Goal: Browse casually

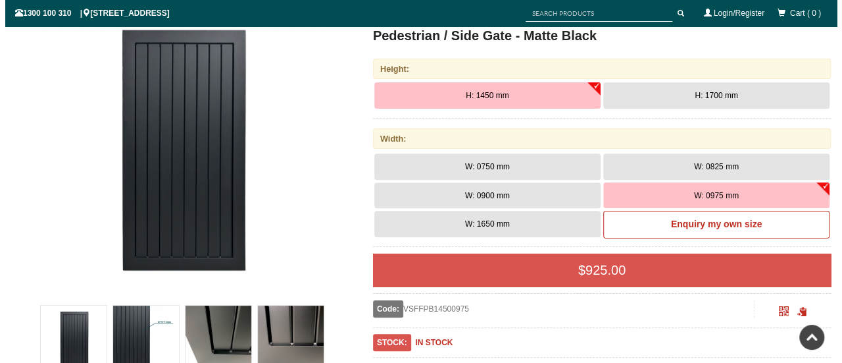
scroll to position [218, 0]
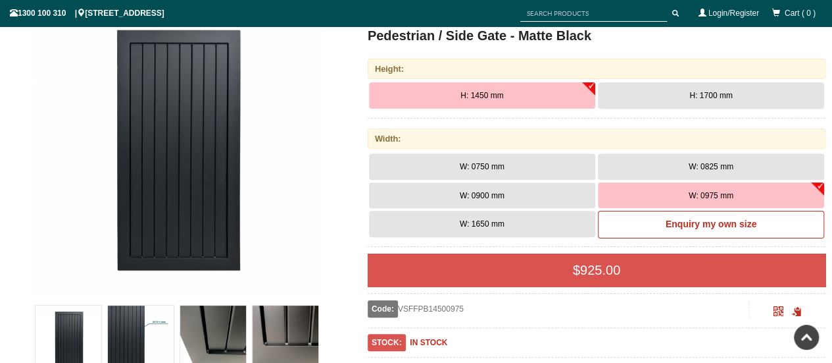
click at [161, 157] on img at bounding box center [177, 151] width 290 height 290
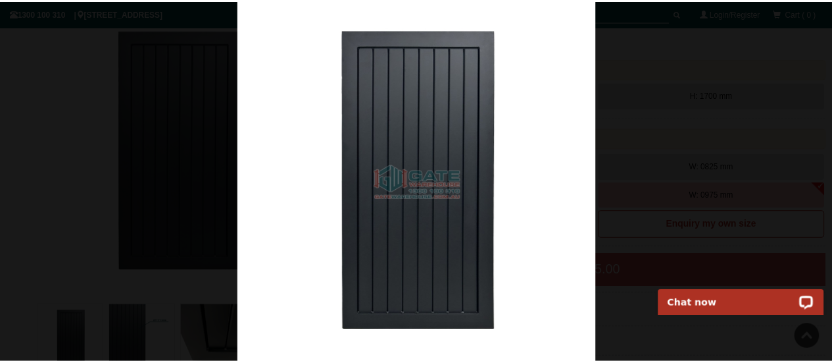
scroll to position [219, 0]
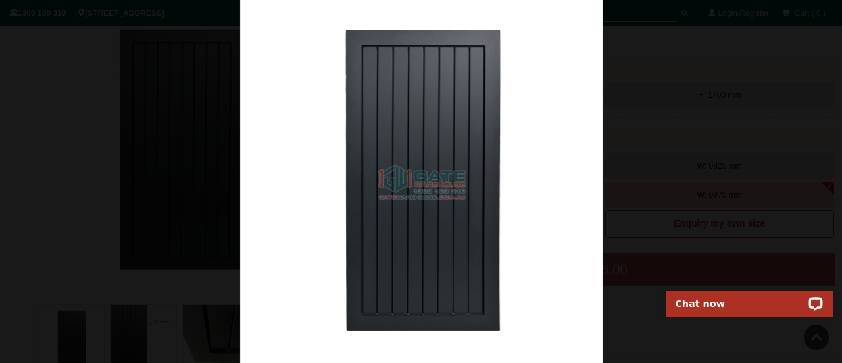
click at [522, 206] on img at bounding box center [421, 181] width 363 height 363
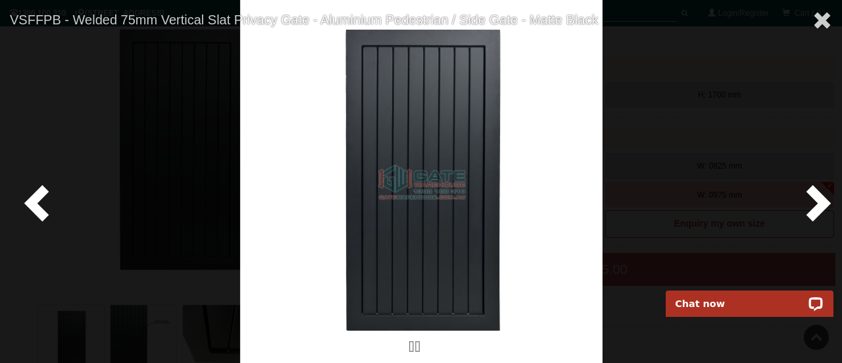
click at [821, 203] on span at bounding box center [815, 201] width 39 height 39
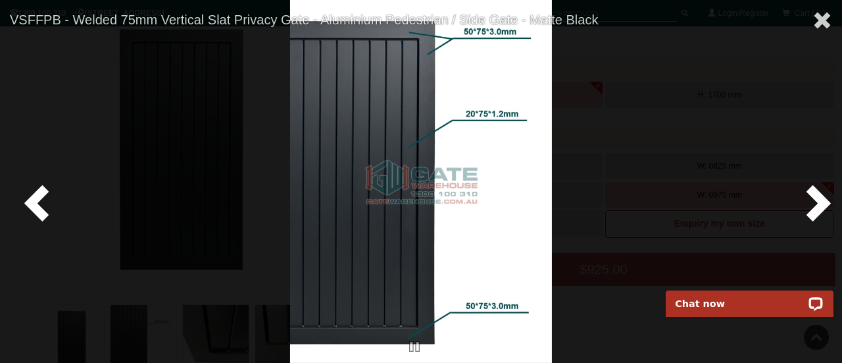
click at [819, 199] on span at bounding box center [815, 201] width 39 height 39
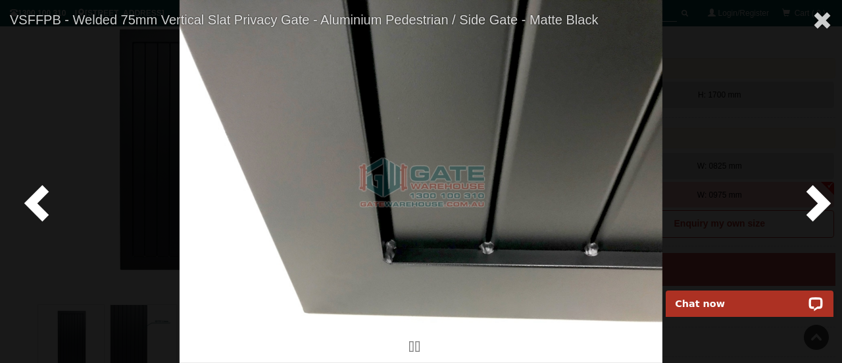
click at [819, 199] on span at bounding box center [815, 201] width 39 height 39
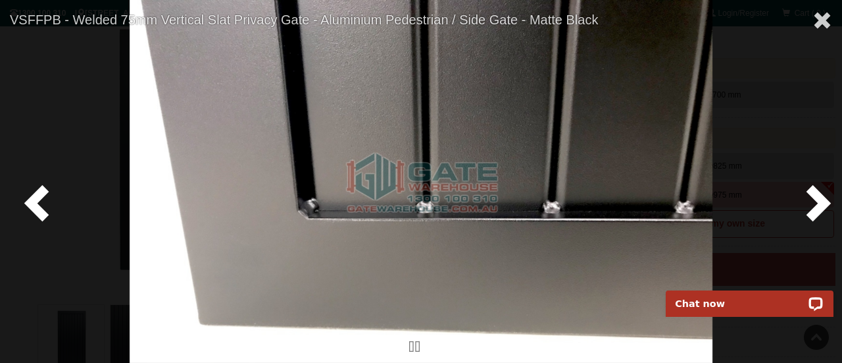
click at [819, 199] on span at bounding box center [815, 201] width 39 height 39
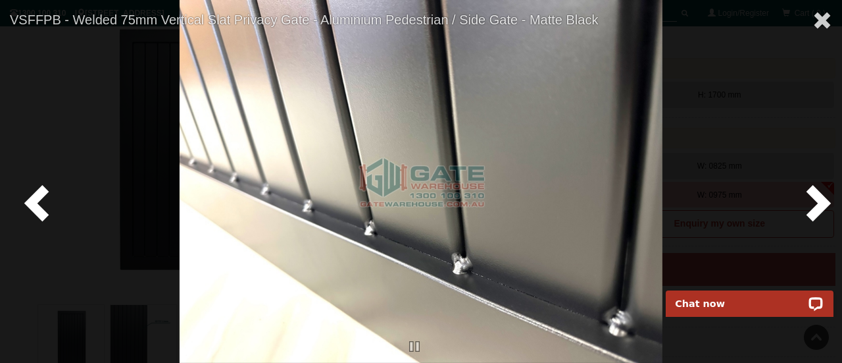
click at [819, 199] on span at bounding box center [815, 201] width 39 height 39
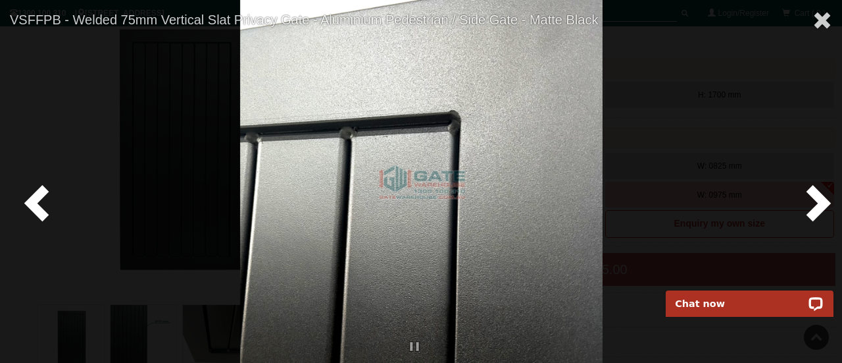
click at [817, 199] on span at bounding box center [815, 201] width 39 height 39
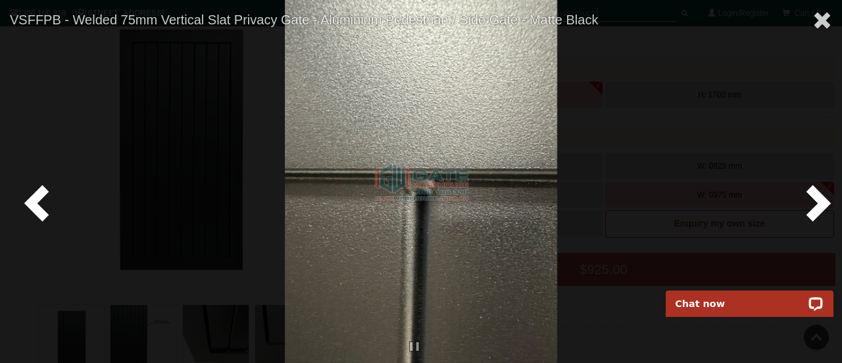
click at [817, 199] on span at bounding box center [815, 201] width 39 height 39
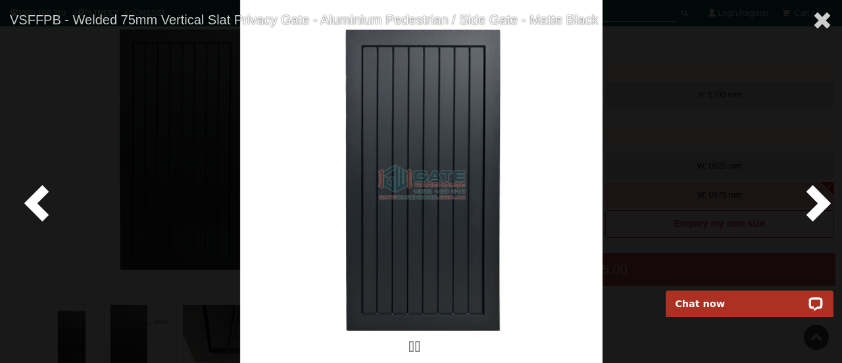
click at [465, 151] on img at bounding box center [421, 181] width 363 height 363
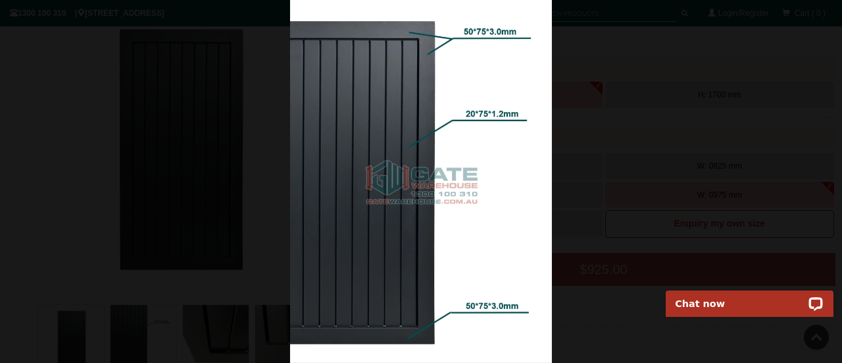
click at [20, 185] on div at bounding box center [421, 181] width 842 height 363
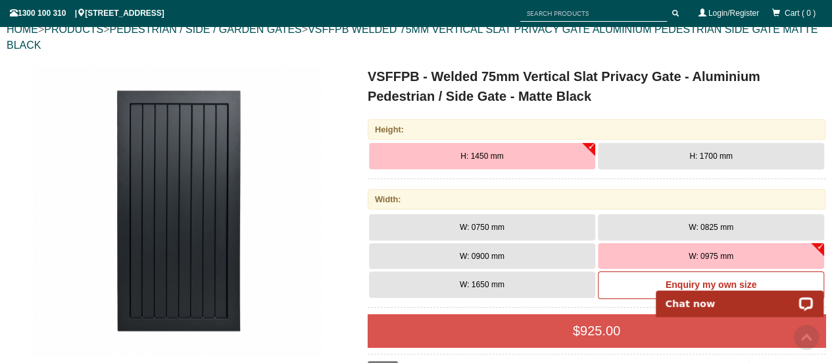
scroll to position [153, 0]
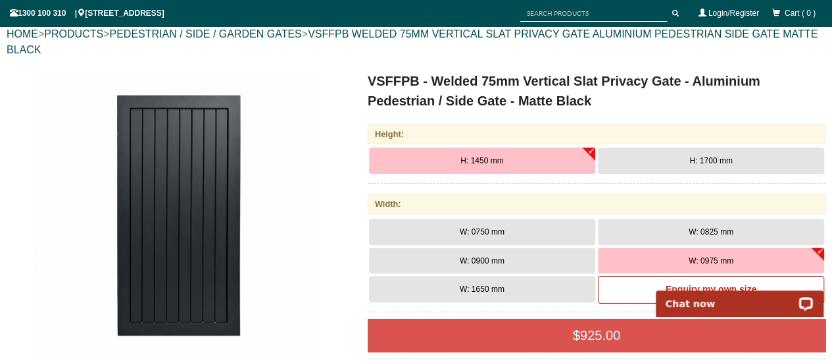
click at [197, 156] on img at bounding box center [177, 216] width 290 height 290
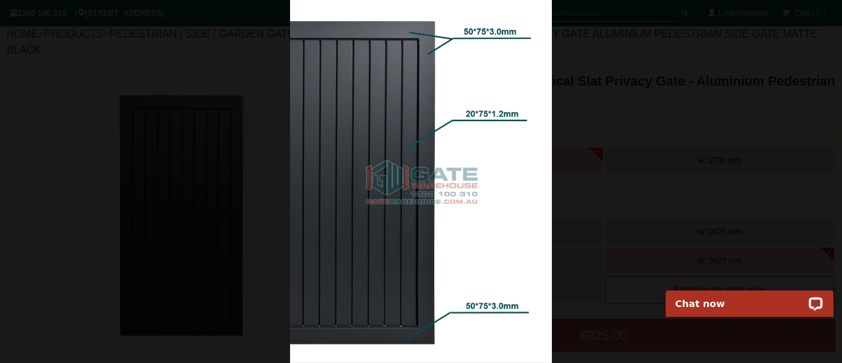
click at [367, 157] on img at bounding box center [421, 181] width 262 height 363
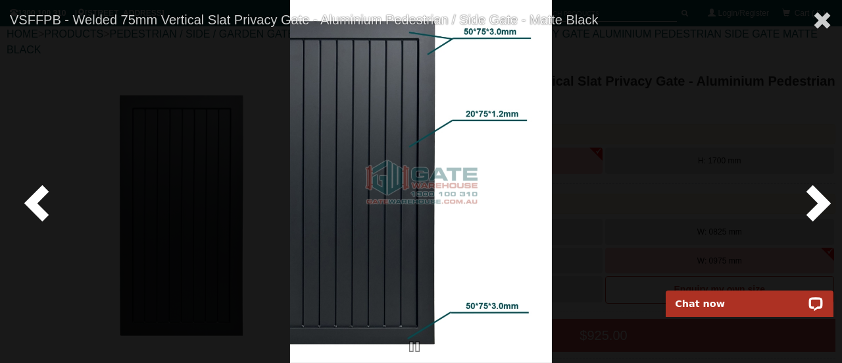
click at [43, 205] on span at bounding box center [39, 201] width 39 height 39
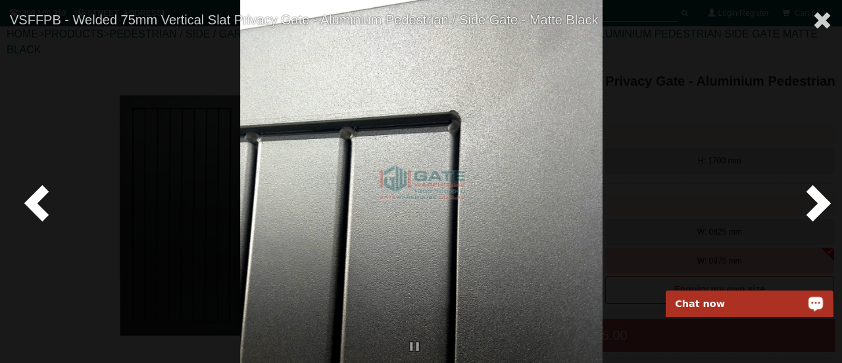
drag, startPoint x: 790, startPoint y: 114, endPoint x: 756, endPoint y: 114, distance: 34.2
click at [790, 114] on div at bounding box center [421, 181] width 842 height 363
